Goal: Unclear

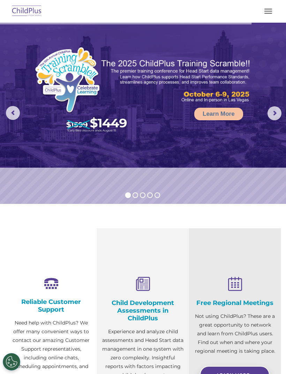
select select "MEDIUM"
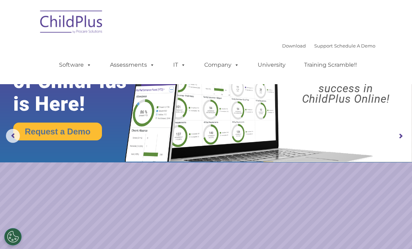
select select "MEDIUM"
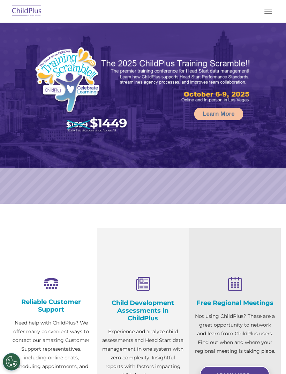
select select "MEDIUM"
click at [273, 6] on button "button" at bounding box center [268, 11] width 15 height 11
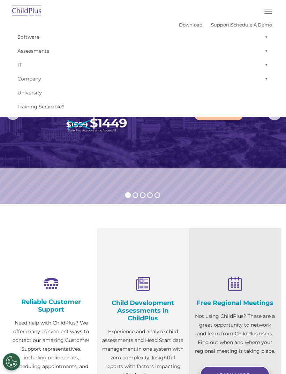
click at [23, 10] on img at bounding box center [26, 11] width 33 height 16
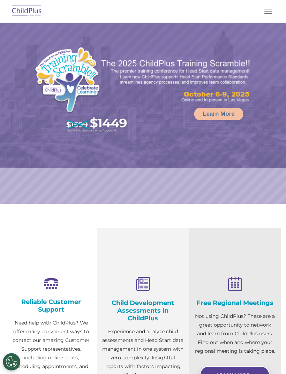
select select "MEDIUM"
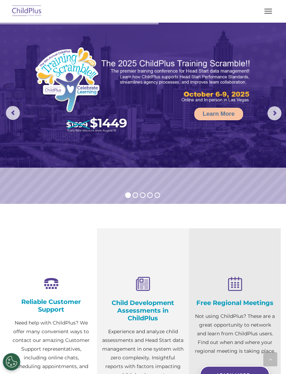
scroll to position [617, 0]
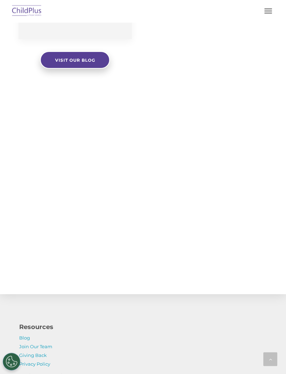
select select "MEDIUM"
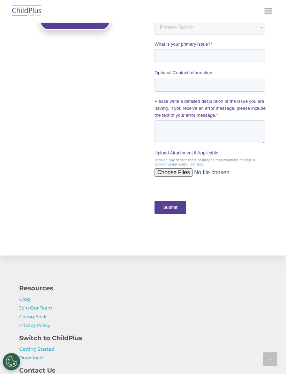
scroll to position [651, 0]
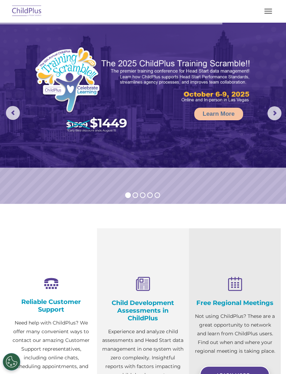
select select "MEDIUM"
